Goal: Transaction & Acquisition: Purchase product/service

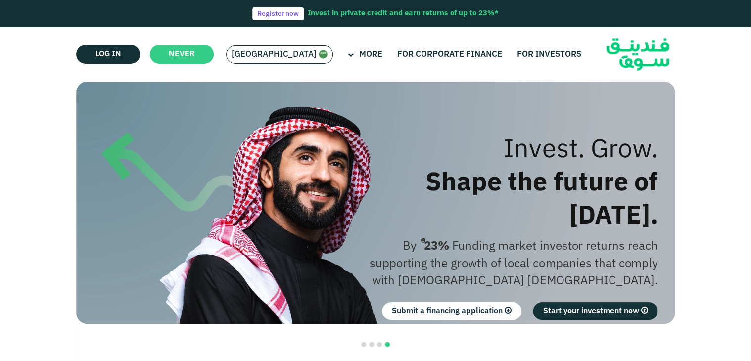
click at [280, 56] on font "[GEOGRAPHIC_DATA]" at bounding box center [274, 54] width 85 height 8
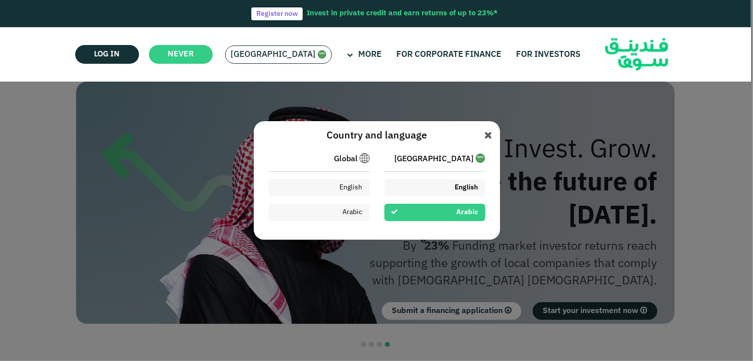
click at [449, 190] on div "English" at bounding box center [435, 187] width 101 height 17
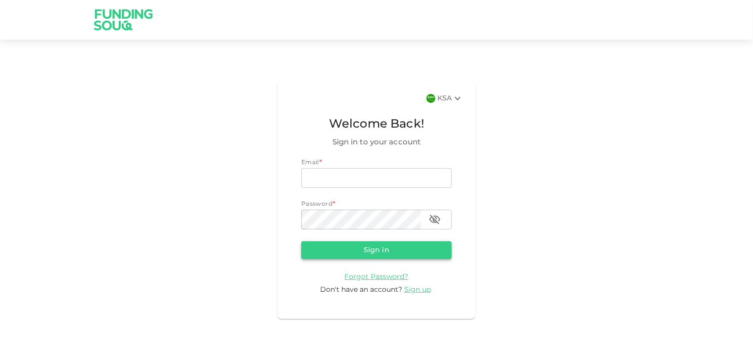
type input "[EMAIL_ADDRESS][DOMAIN_NAME]"
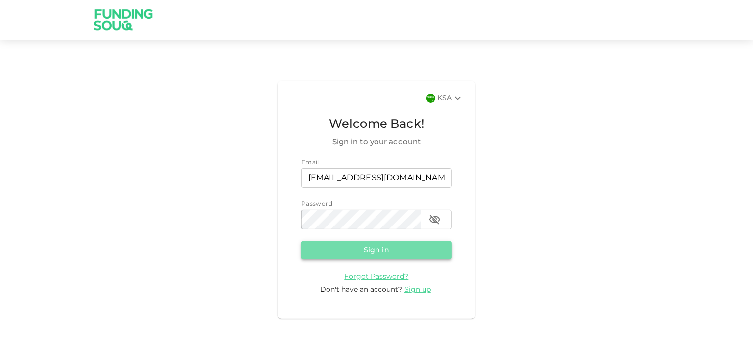
click at [348, 253] on button "Sign in" at bounding box center [376, 251] width 150 height 18
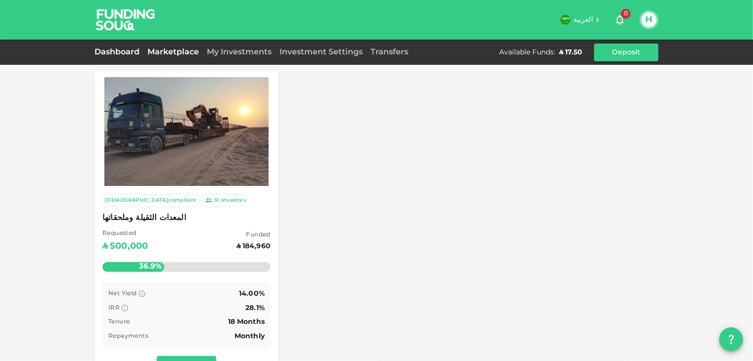
click at [119, 53] on link "Dashboard" at bounding box center [119, 52] width 49 height 7
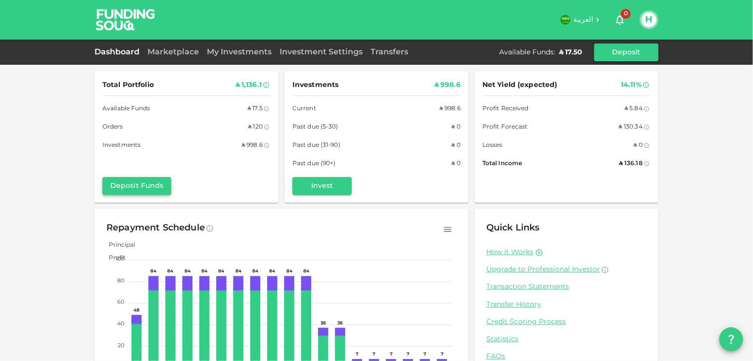
click at [141, 185] on button "Deposit Funds" at bounding box center [136, 186] width 69 height 18
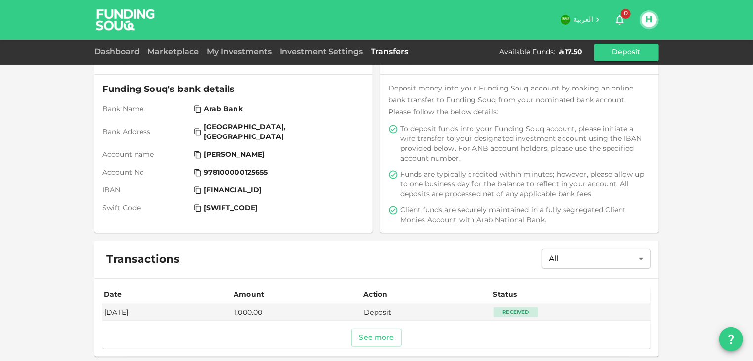
scroll to position [67, 0]
click at [372, 339] on button "See more" at bounding box center [376, 338] width 51 height 18
click at [126, 54] on link "Dashboard" at bounding box center [119, 52] width 49 height 7
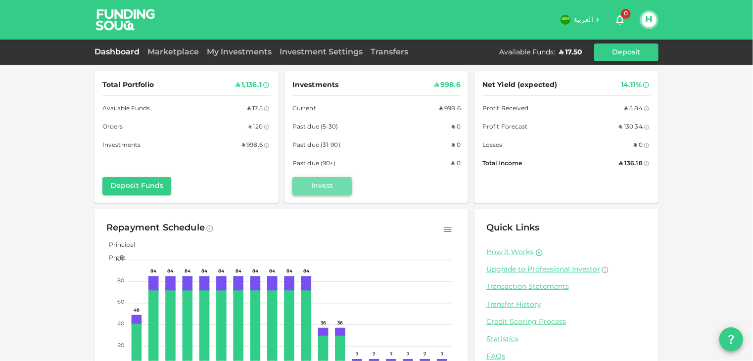
click at [324, 188] on button "Invest" at bounding box center [321, 186] width 59 height 18
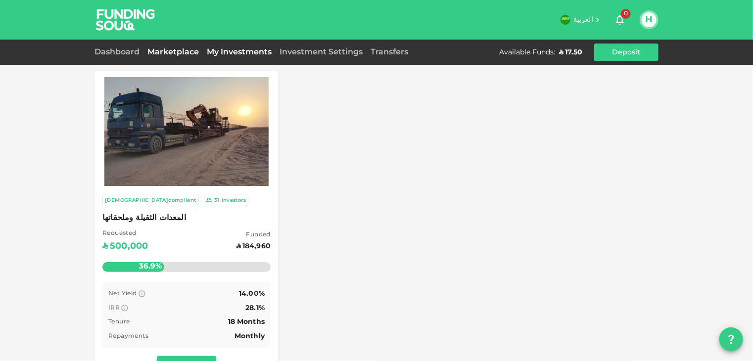
click at [244, 54] on link "My Investments" at bounding box center [239, 52] width 73 height 7
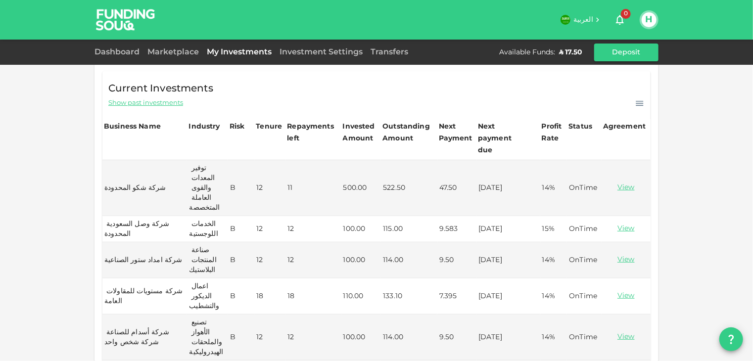
scroll to position [228, 0]
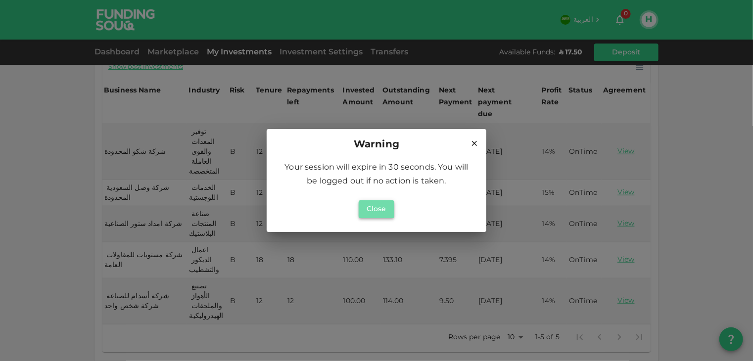
click at [380, 204] on button "Close" at bounding box center [377, 209] width 36 height 18
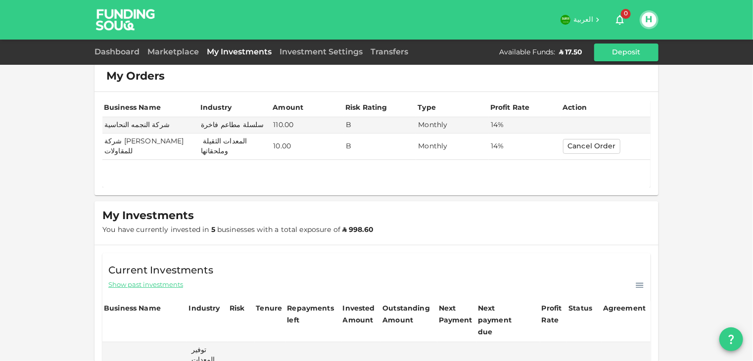
scroll to position [0, 0]
